Goal: Find contact information: Find contact information

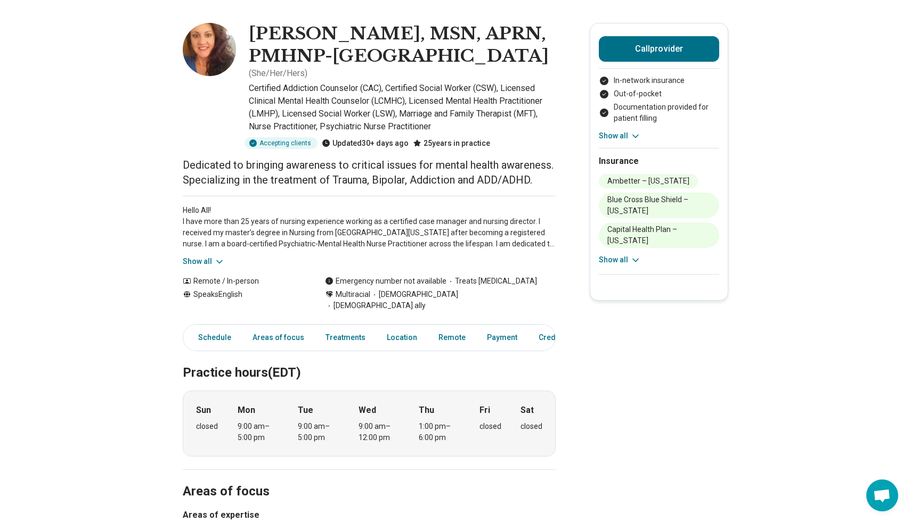
scroll to position [40, 0]
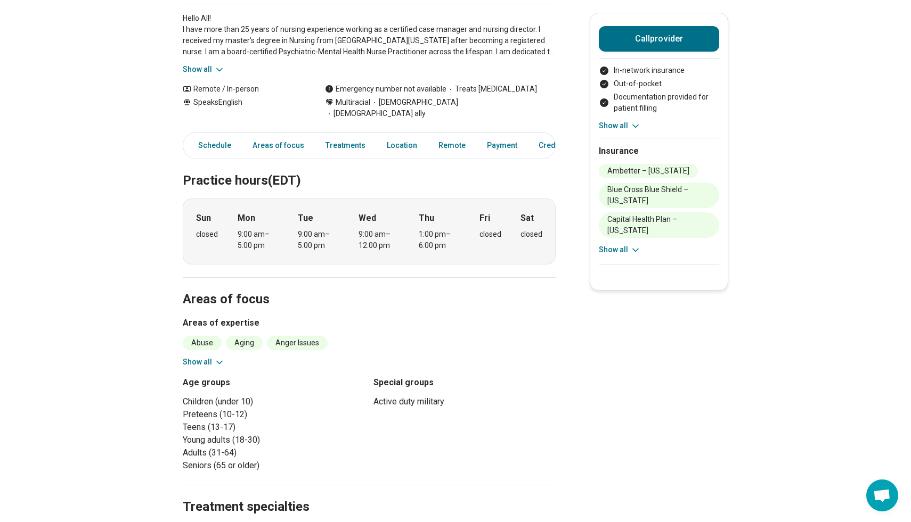
scroll to position [228, 0]
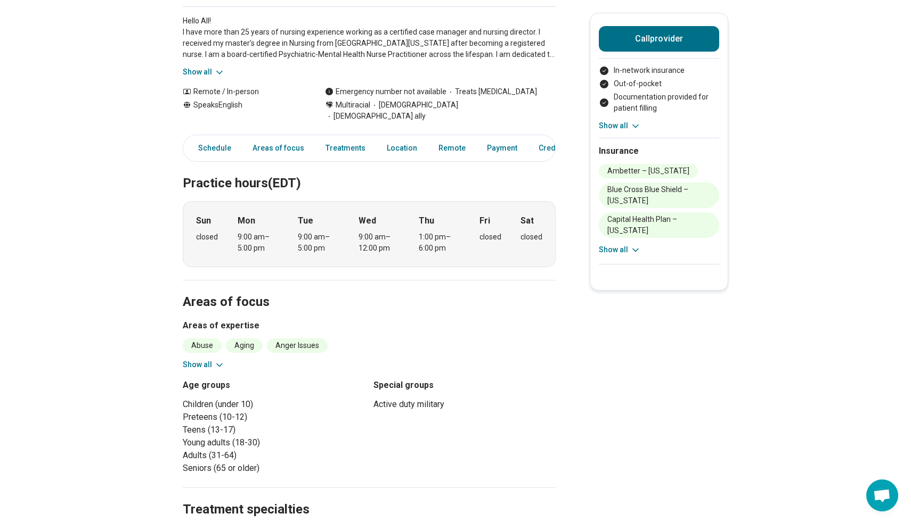
click at [217, 78] on icon at bounding box center [219, 72] width 11 height 11
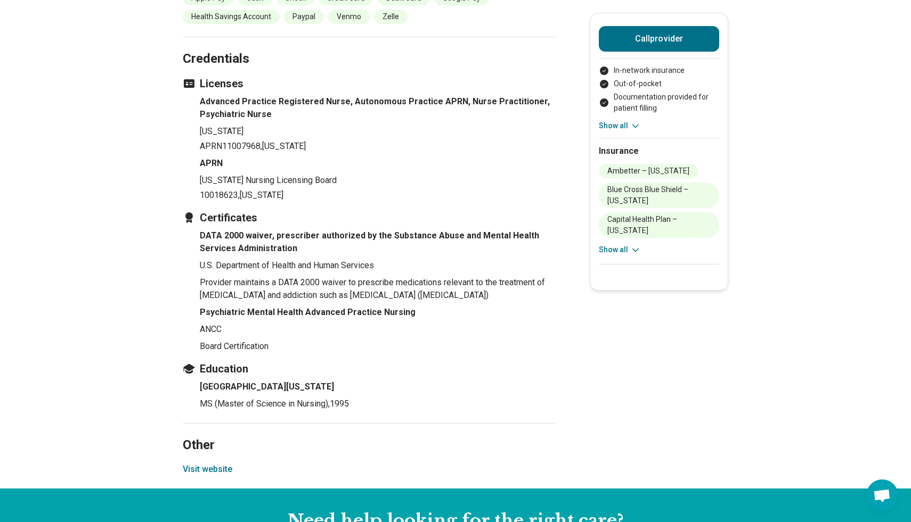
scroll to position [1562, 0]
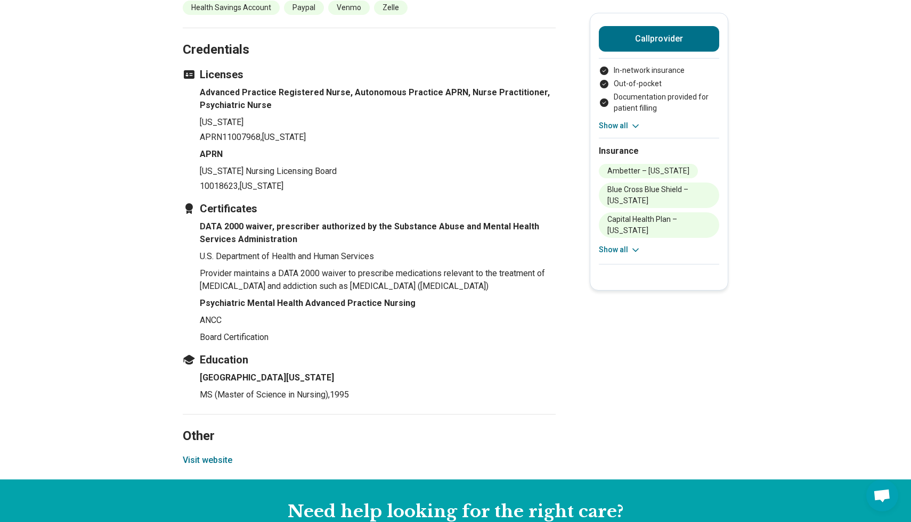
click at [206, 454] on button "Visit website" at bounding box center [208, 460] width 50 height 13
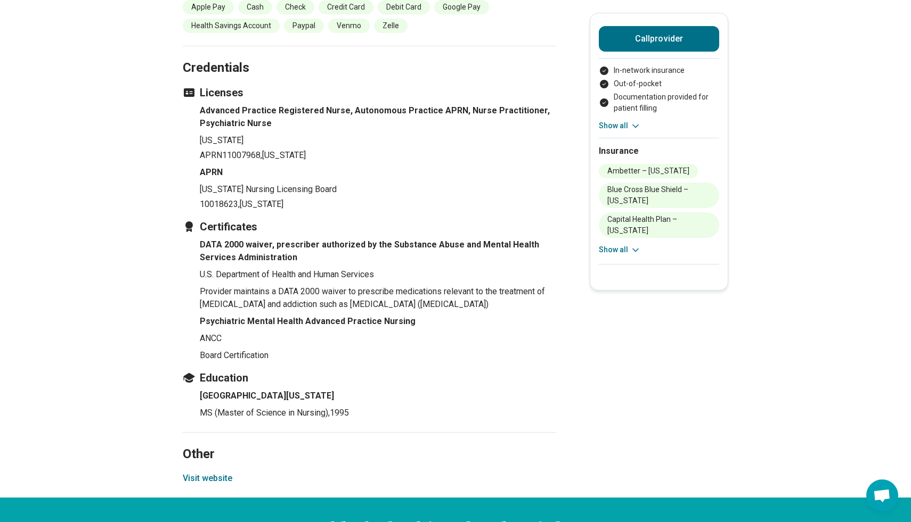
scroll to position [1541, 0]
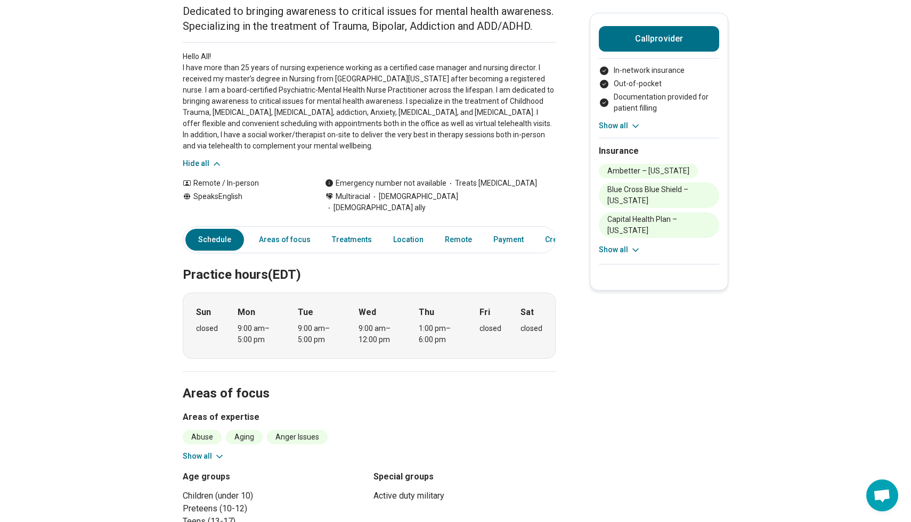
scroll to position [0, 0]
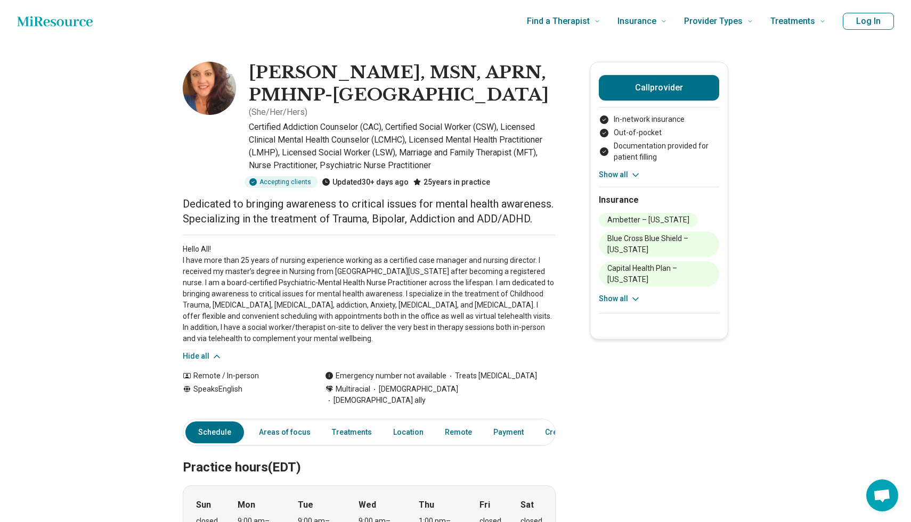
click at [66, 27] on icon "Home page" at bounding box center [55, 21] width 76 height 21
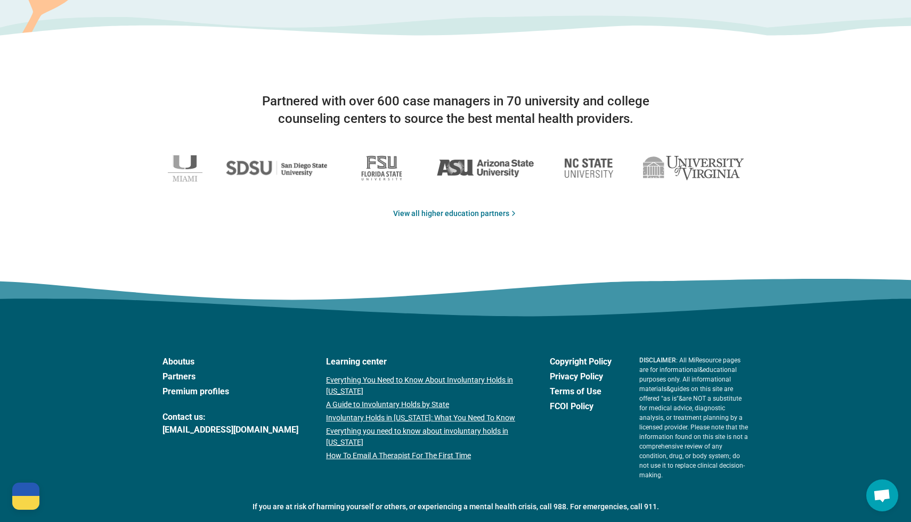
scroll to position [1706, 0]
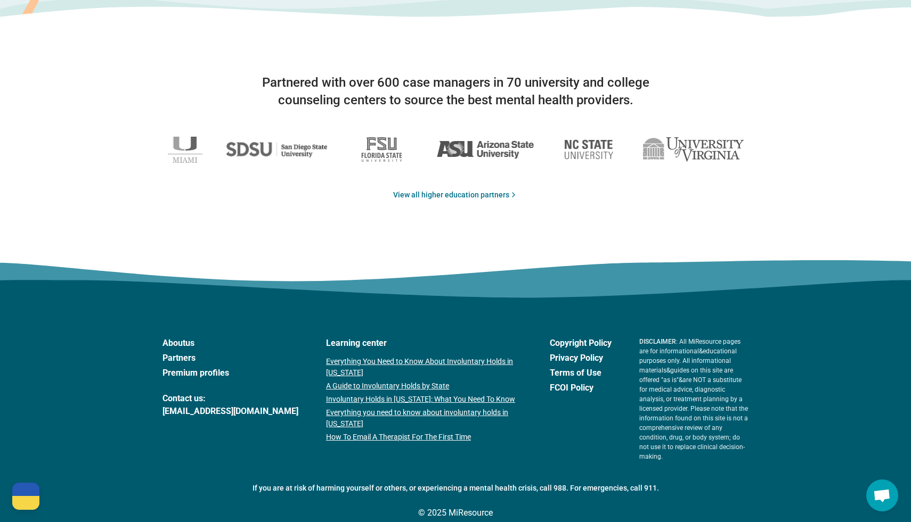
click at [175, 358] on link "Partners" at bounding box center [230, 358] width 136 height 13
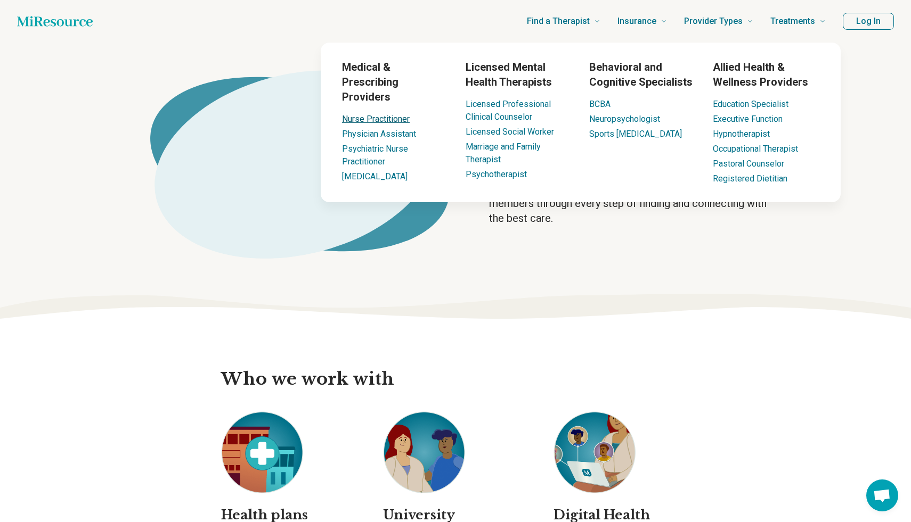
click at [391, 114] on link "Nurse Practitioner" at bounding box center [376, 119] width 68 height 10
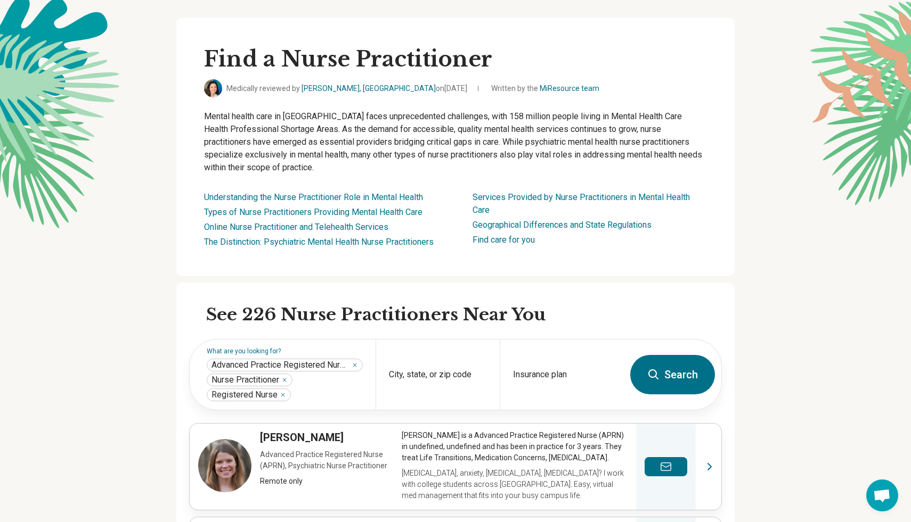
scroll to position [47, 0]
click at [882, 492] on span "Open chat" at bounding box center [882, 496] width 18 height 15
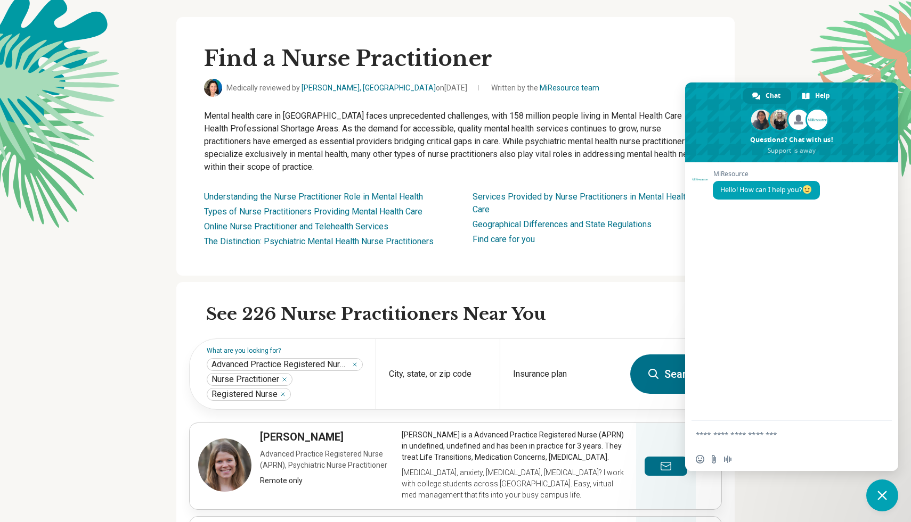
click at [802, 447] on form at bounding box center [780, 435] width 168 height 29
click at [784, 435] on textarea "Compose your message..." at bounding box center [780, 435] width 168 height 10
type textarea "**********"
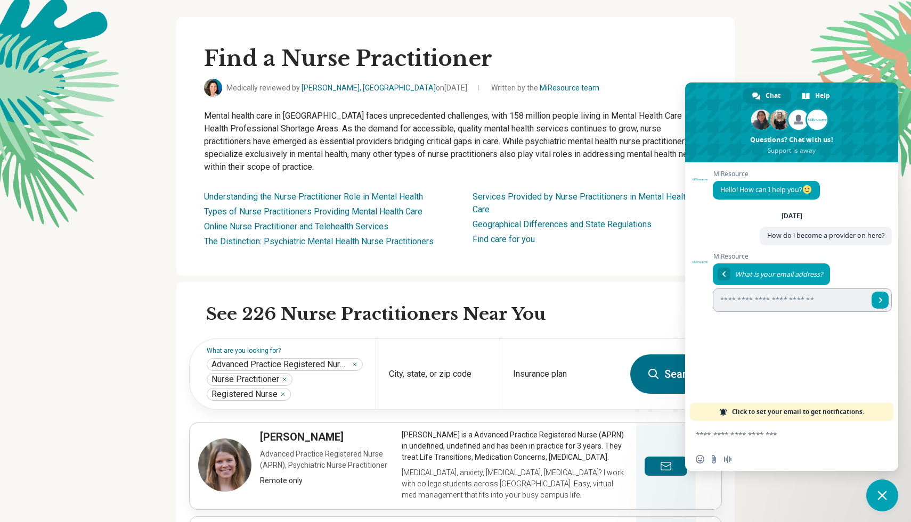
click at [756, 301] on input "Enter your email address..." at bounding box center [791, 300] width 156 height 23
type input "**********"
click at [883, 298] on span "Send" at bounding box center [879, 300] width 17 height 17
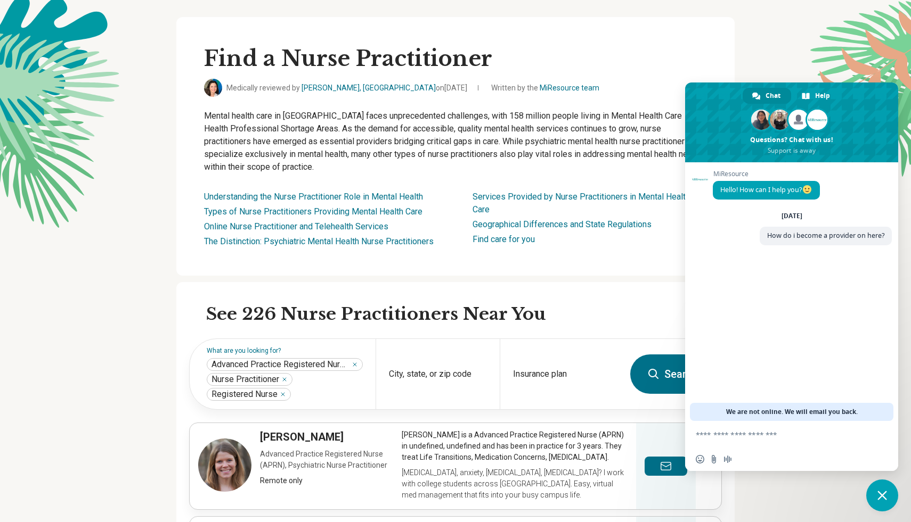
click at [770, 434] on textarea "Compose your message..." at bounding box center [780, 435] width 168 height 10
click at [869, 501] on span "Close chat" at bounding box center [882, 496] width 32 height 32
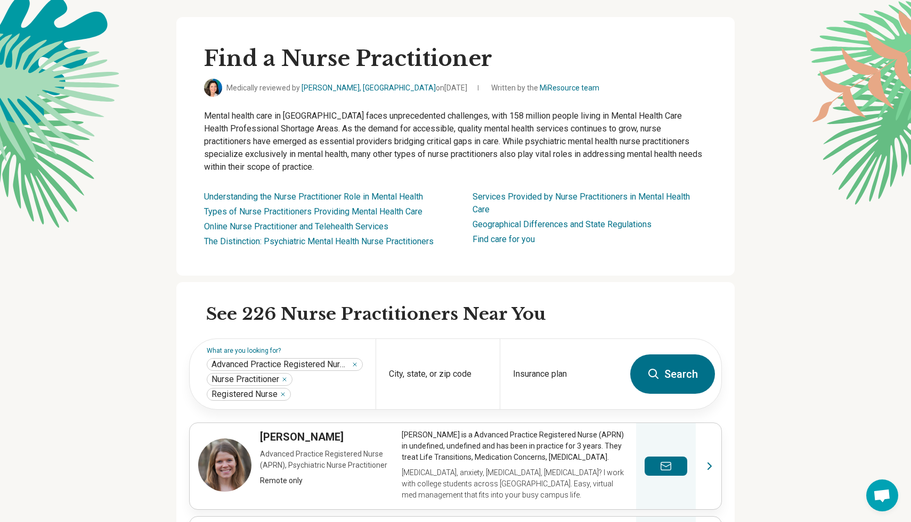
scroll to position [0, 0]
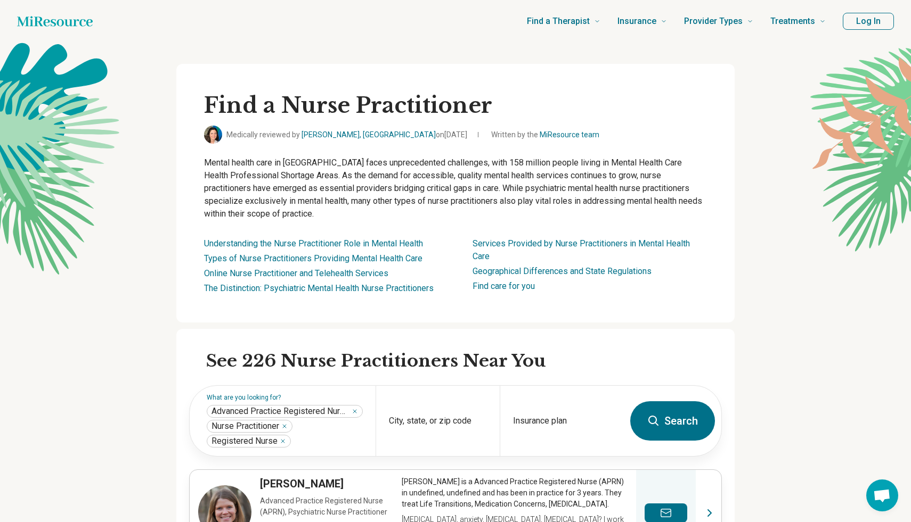
click at [52, 24] on icon "Home page" at bounding box center [55, 21] width 76 height 21
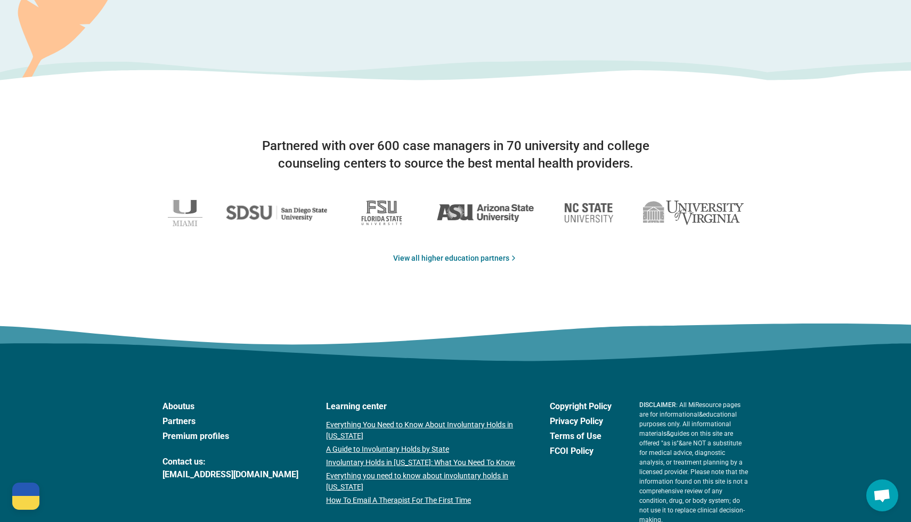
scroll to position [1706, 0]
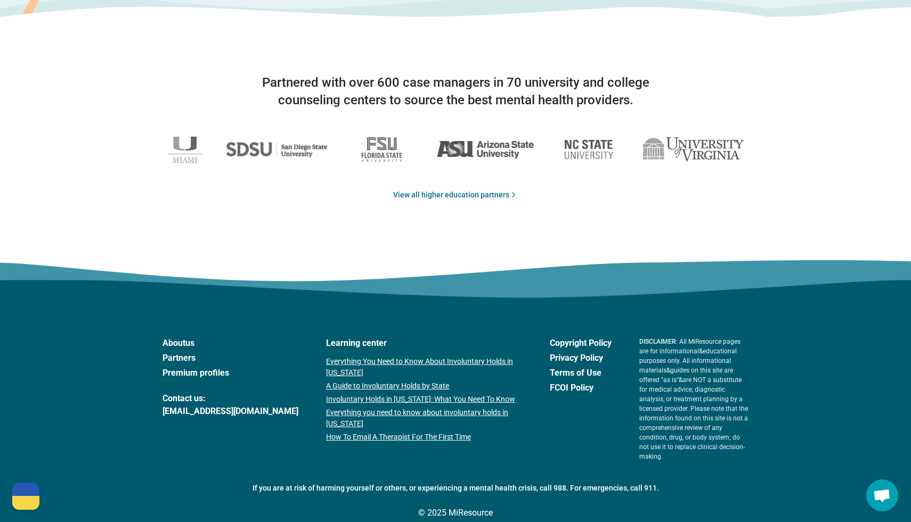
click at [183, 371] on link "Premium profiles" at bounding box center [230, 373] width 136 height 13
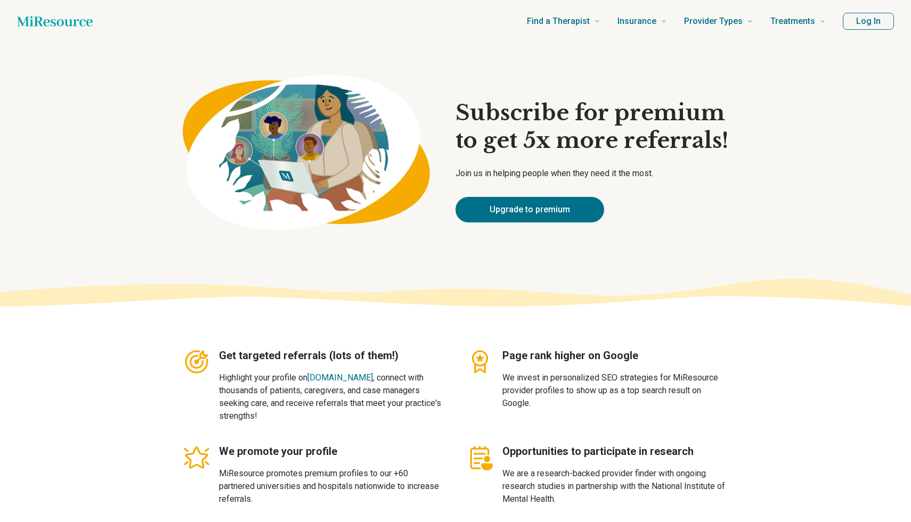
type textarea "*"
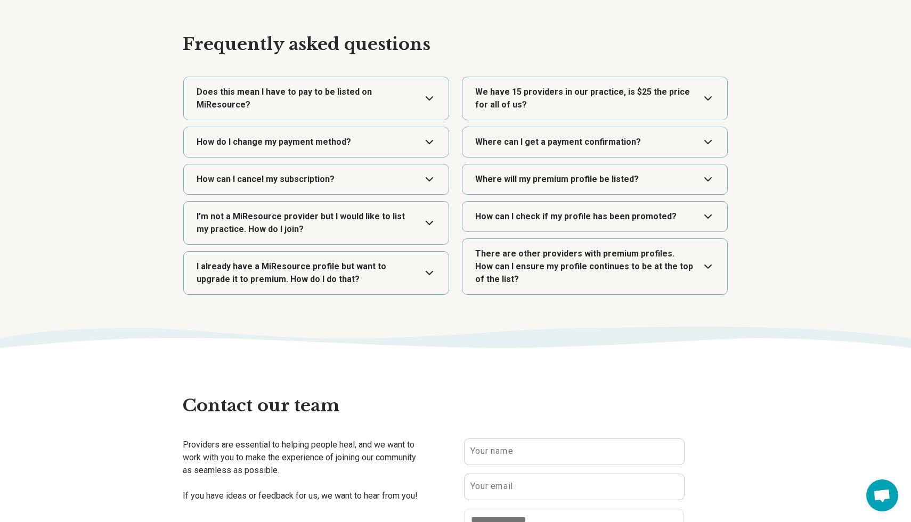
scroll to position [1615, 0]
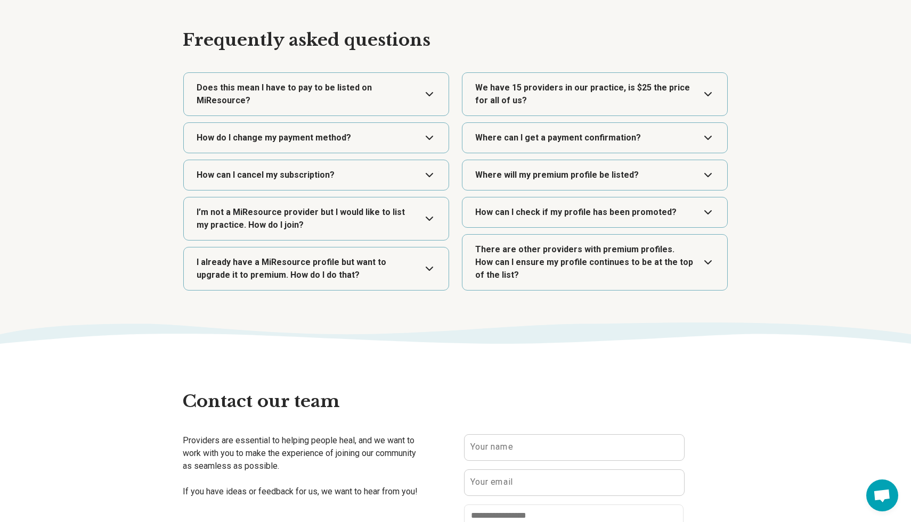
click at [389, 229] on button "Expand" at bounding box center [316, 219] width 256 height 43
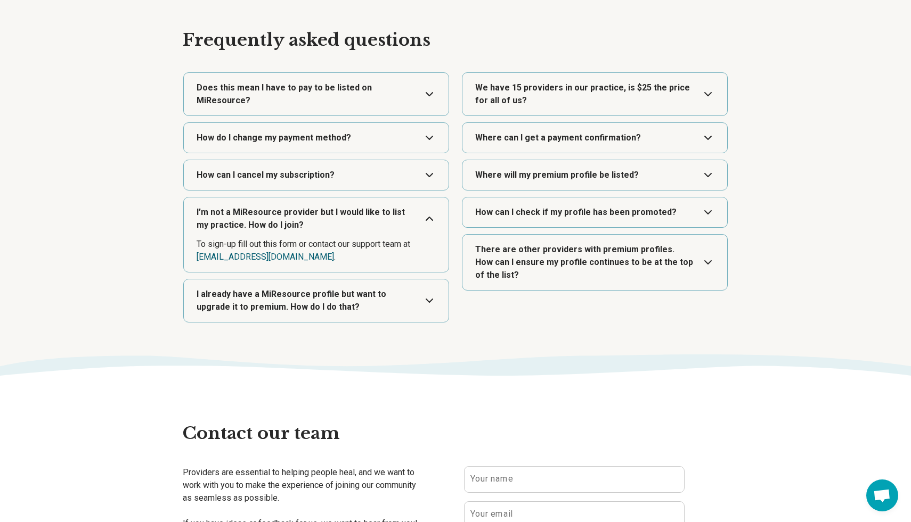
click at [264, 257] on link "[EMAIL_ADDRESS][DOMAIN_NAME]" at bounding box center [265, 257] width 137 height 10
click at [241, 259] on link "[EMAIL_ADDRESS][DOMAIN_NAME]" at bounding box center [265, 257] width 137 height 10
click at [227, 257] on link "[EMAIL_ADDRESS][DOMAIN_NAME]" at bounding box center [265, 257] width 137 height 10
